Goal: Find specific page/section

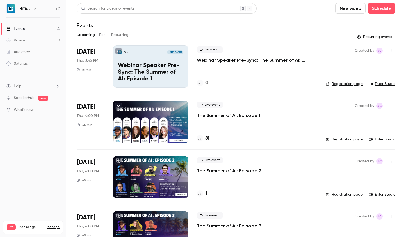
click at [155, 114] on div at bounding box center [150, 122] width 75 height 42
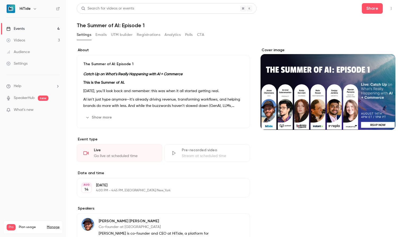
scroll to position [6, 0]
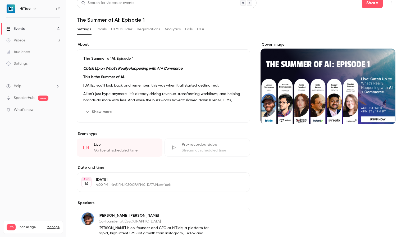
click at [104, 109] on button "Show more" at bounding box center [99, 112] width 32 height 8
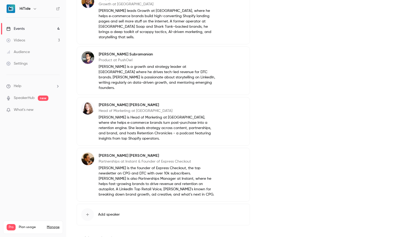
scroll to position [446, 0]
